Goal: Navigation & Orientation: Find specific page/section

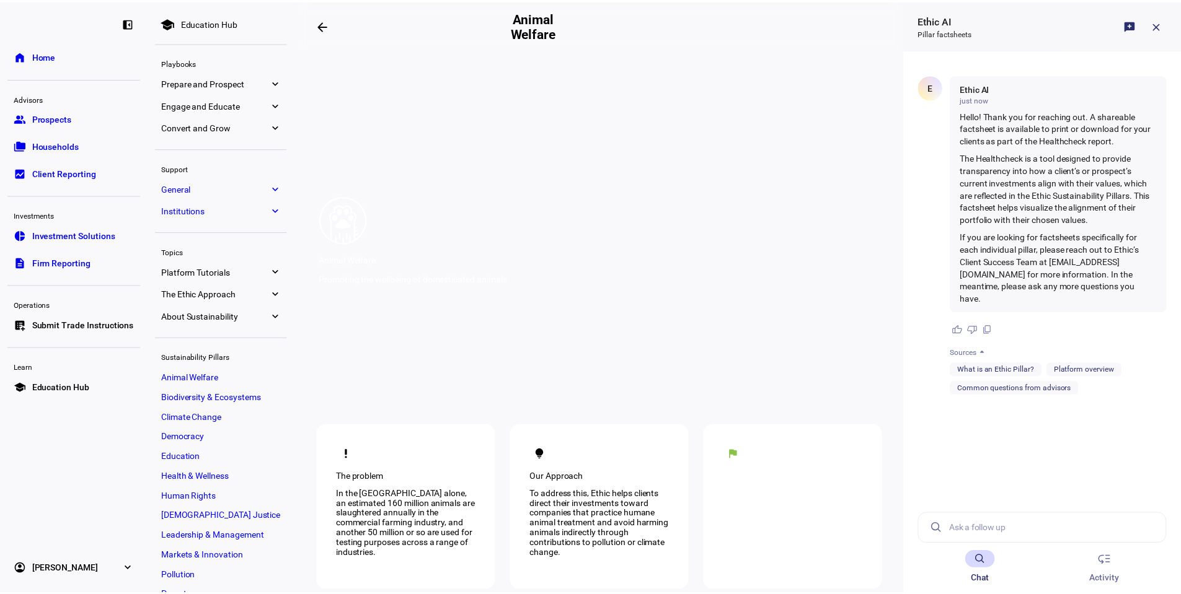
scroll to position [558, 0]
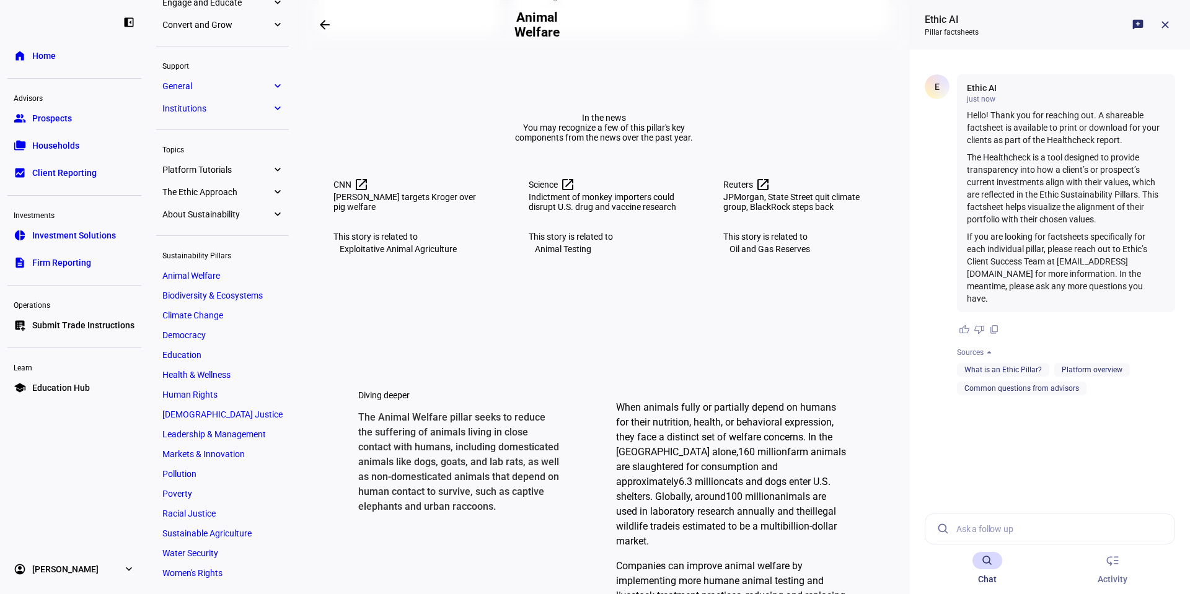
click at [67, 151] on span "Households" at bounding box center [55, 145] width 47 height 12
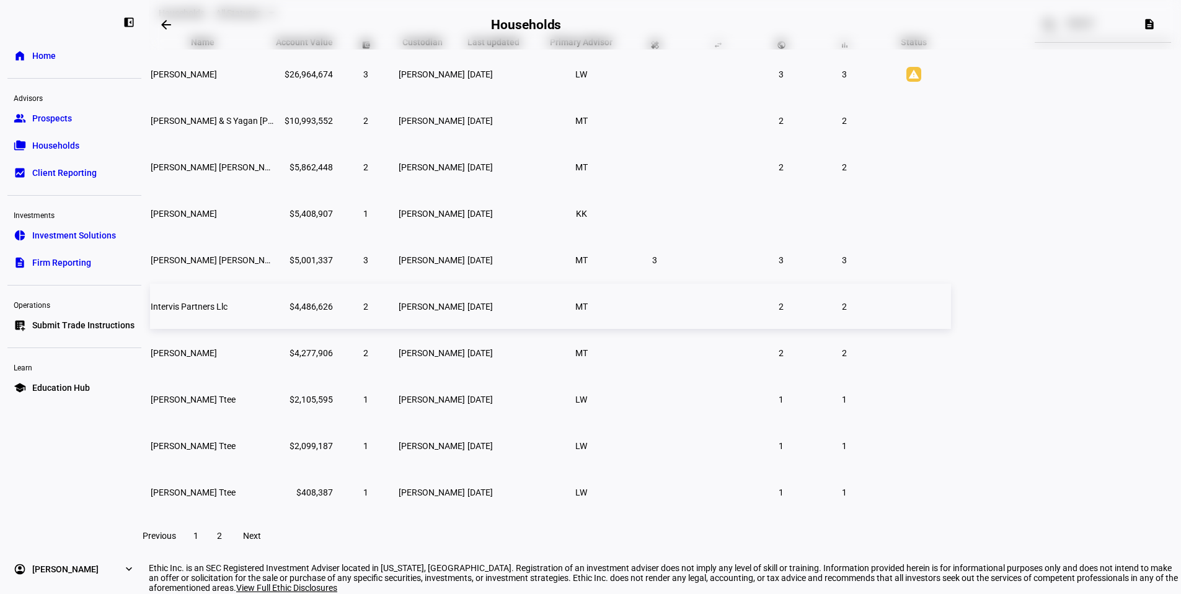
scroll to position [165, 0]
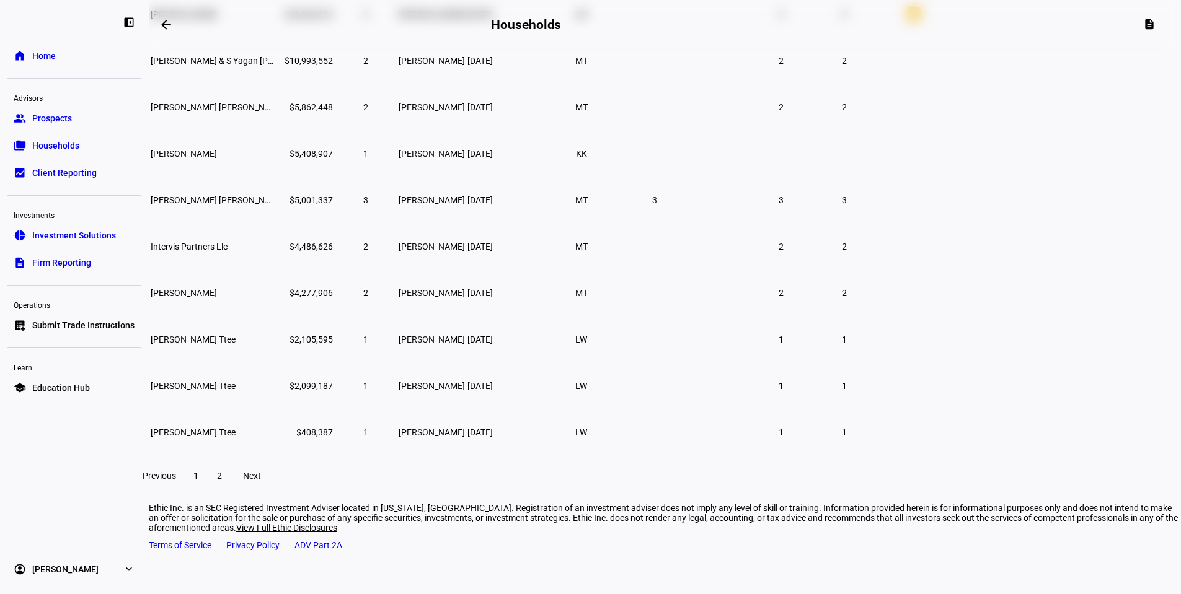
click at [84, 258] on span "Firm Reporting" at bounding box center [61, 263] width 59 height 12
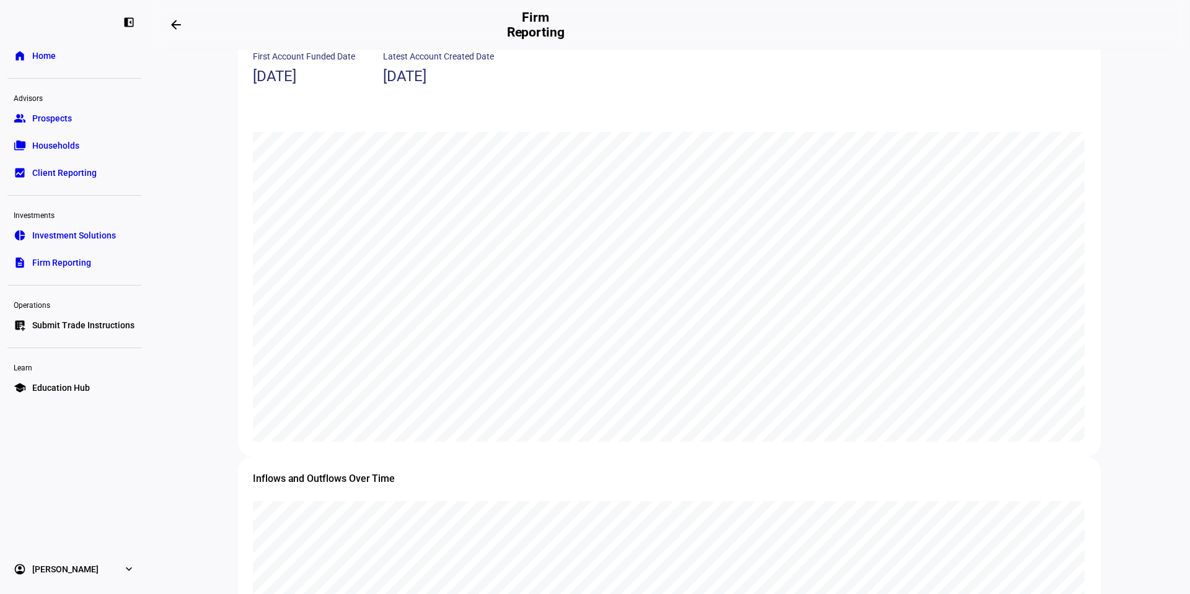
scroll to position [806, 0]
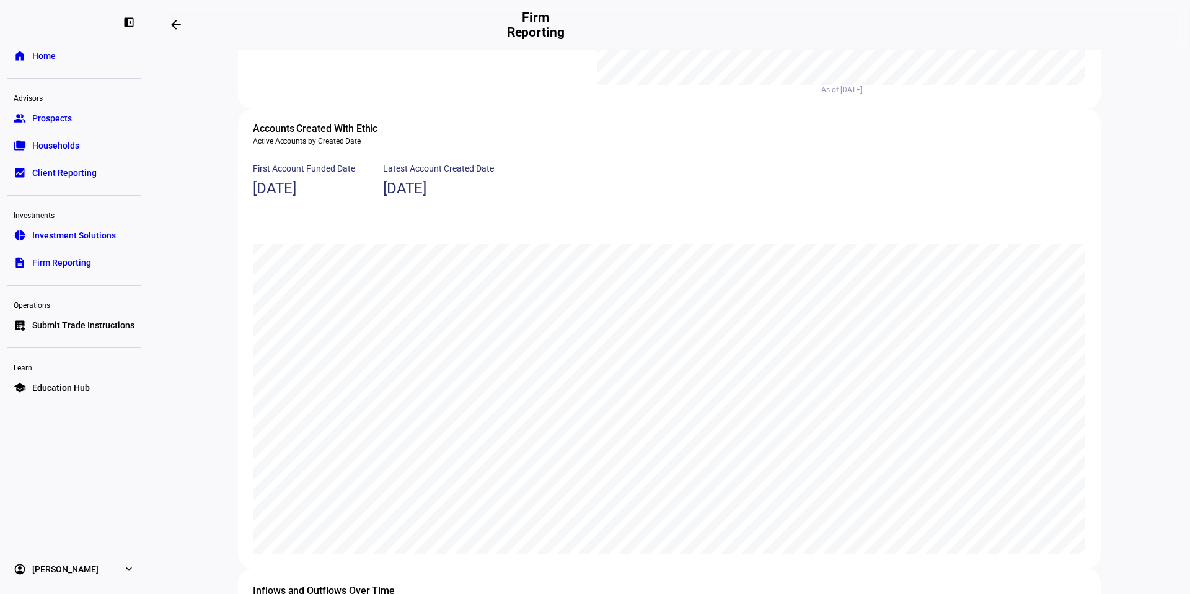
click at [30, 119] on link "group Prospects" at bounding box center [74, 118] width 134 height 25
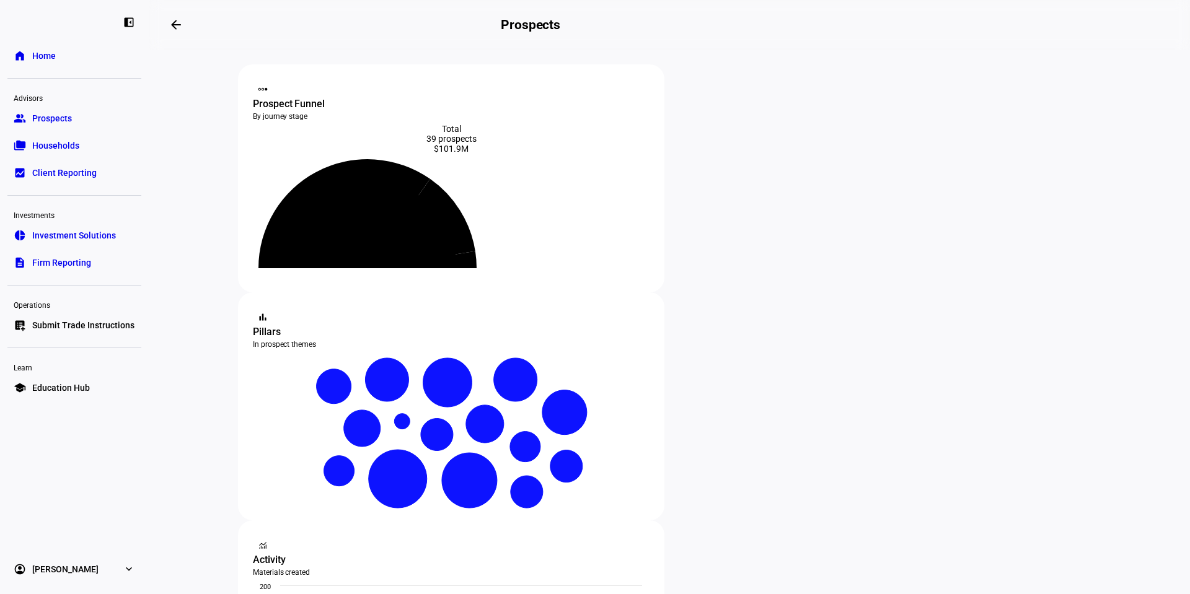
click at [63, 268] on span "Firm Reporting" at bounding box center [61, 263] width 59 height 12
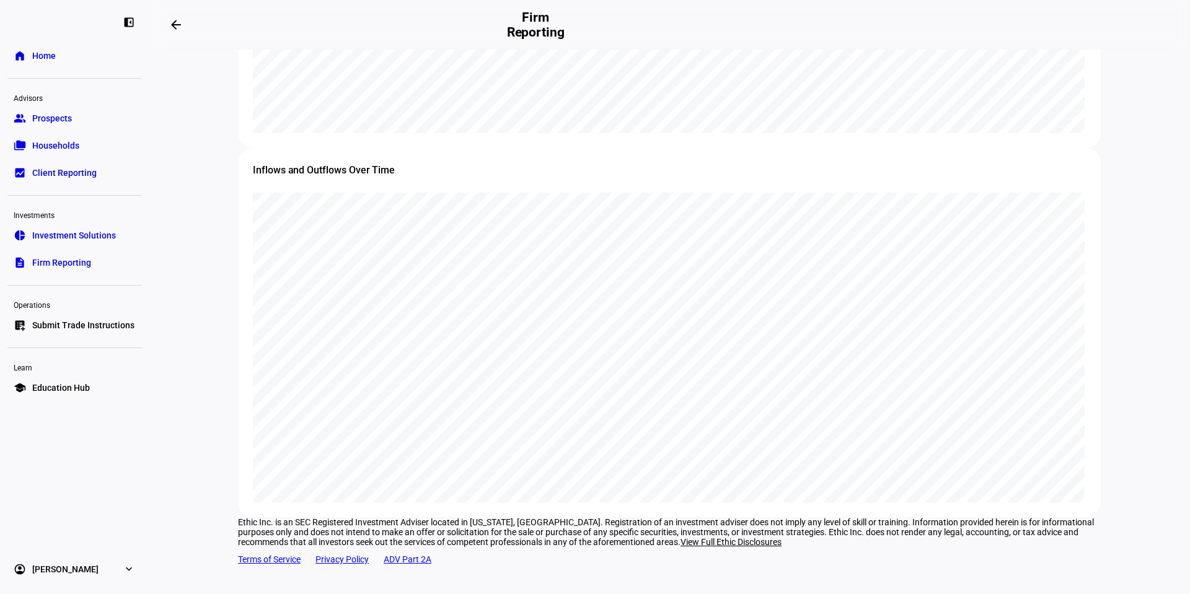
scroll to position [1400, 0]
